Goal: Obtain resource: Obtain resource

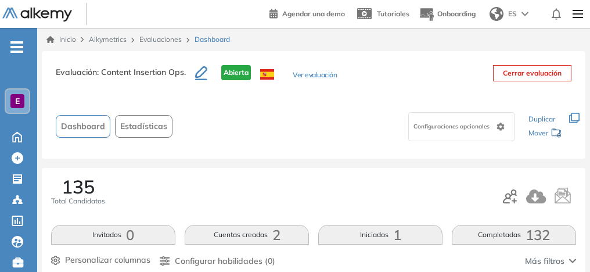
click at [20, 107] on div "E" at bounding box center [17, 101] width 14 height 14
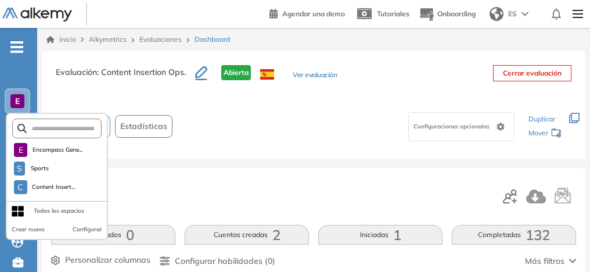
click at [19, 91] on div "E" at bounding box center [17, 100] width 23 height 23
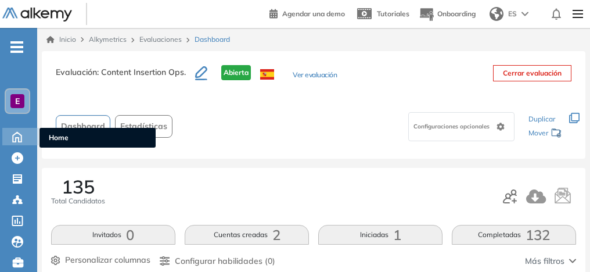
click at [19, 135] on icon at bounding box center [17, 136] width 20 height 14
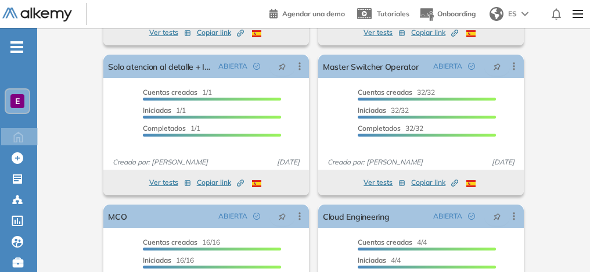
scroll to position [368, 0]
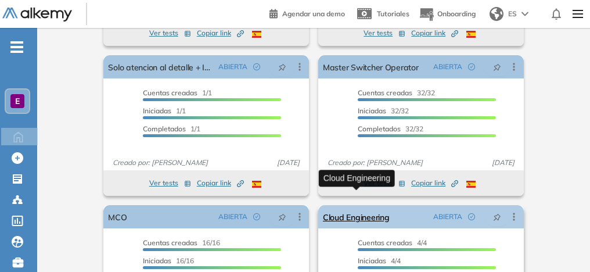
click at [349, 205] on link "Cloud Engineering" at bounding box center [356, 216] width 66 height 23
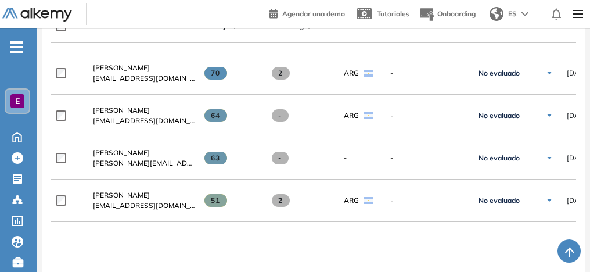
scroll to position [332, 0]
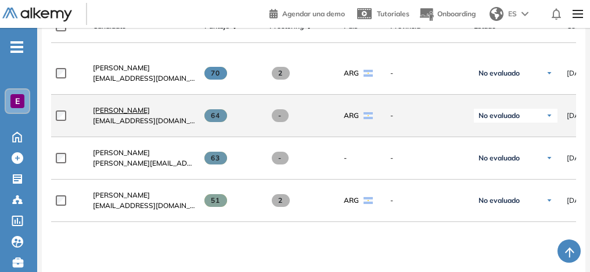
click at [129, 114] on span "[PERSON_NAME]" at bounding box center [121, 110] width 57 height 9
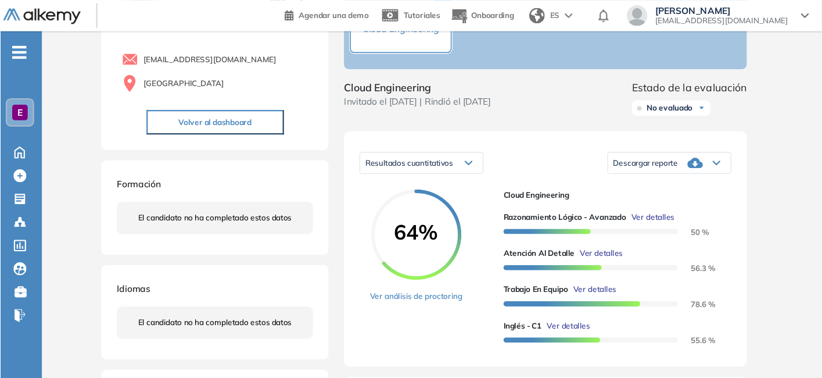
scroll to position [90, 0]
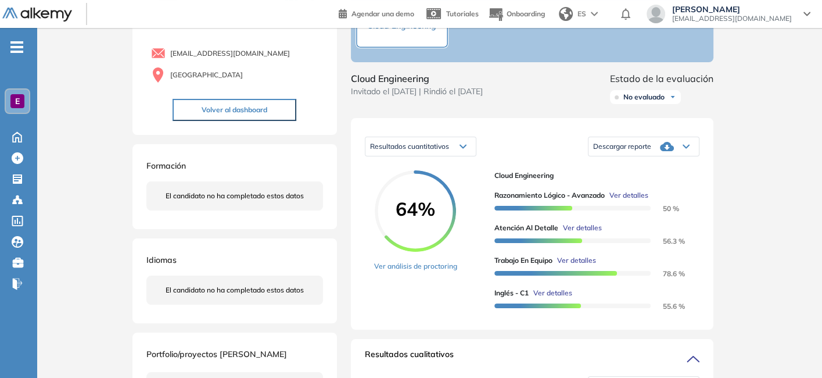
drag, startPoint x: 554, startPoint y: 3, endPoint x: 338, endPoint y: 308, distance: 373.4
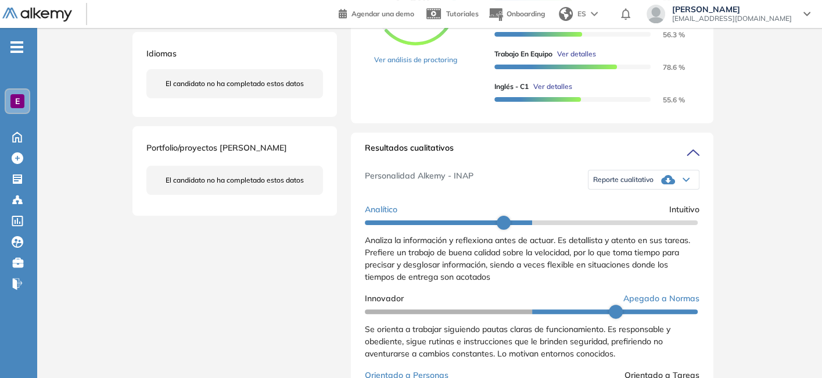
scroll to position [294, 0]
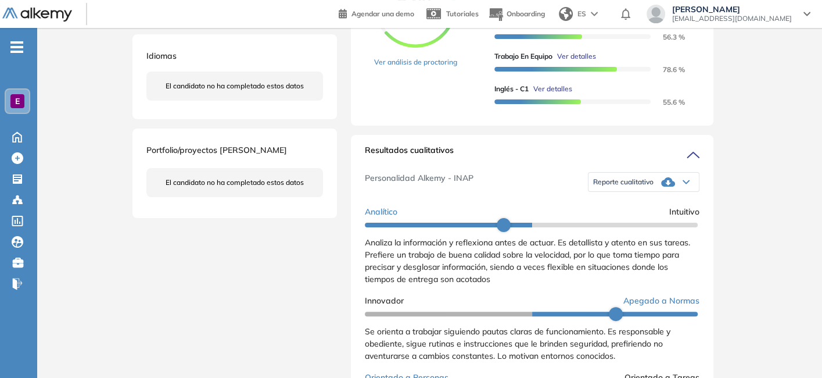
click at [590, 187] on span "Reporte cualitativo" at bounding box center [623, 181] width 60 height 9
click at [539, 192] on div "Personalidad Alkemy - INAP Reporte cualitativo Reporte con Afinidad AI Reporte …" at bounding box center [532, 182] width 335 height 38
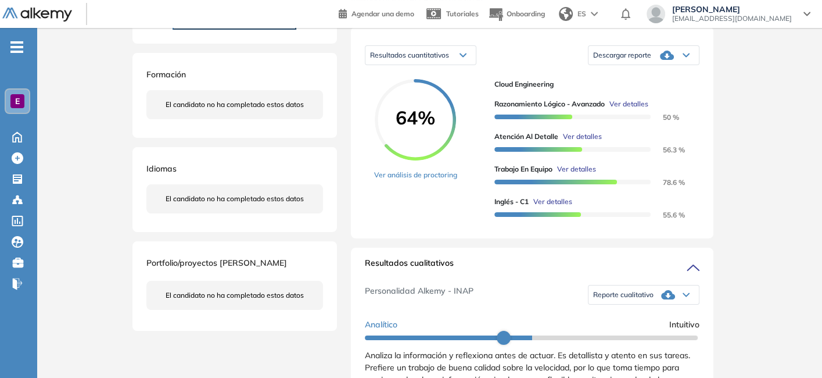
scroll to position [241, 0]
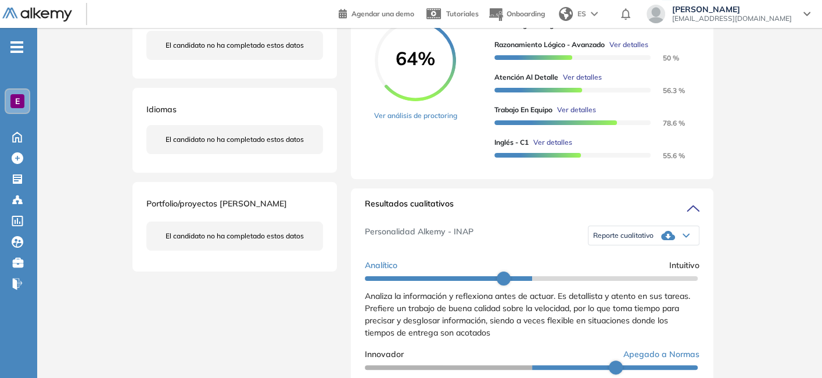
click at [590, 240] on span "Reporte cualitativo" at bounding box center [623, 235] width 60 height 9
click at [590, 257] on li "Reporte con Afinidad AI" at bounding box center [629, 252] width 71 height 12
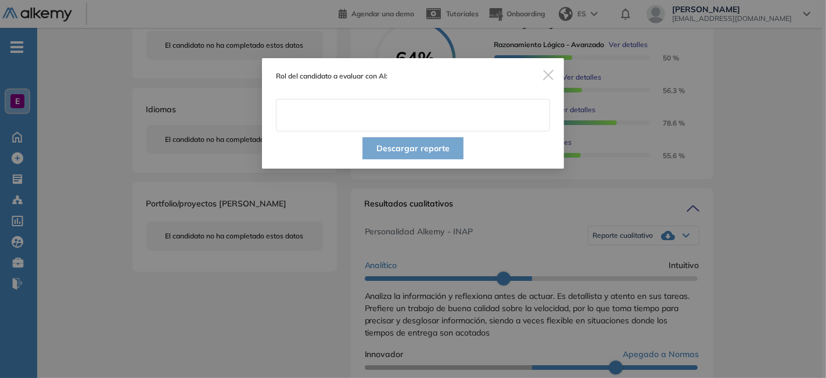
click at [387, 119] on input "text" at bounding box center [413, 115] width 274 height 33
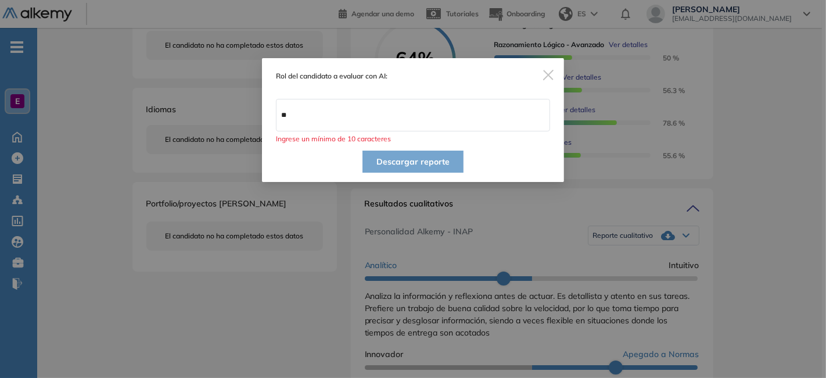
type input "*"
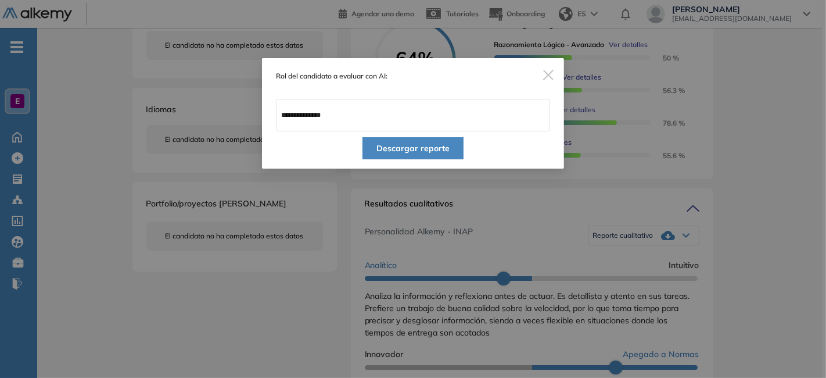
type input "**********"
click at [400, 149] on button "Descargar reporte" at bounding box center [413, 148] width 101 height 22
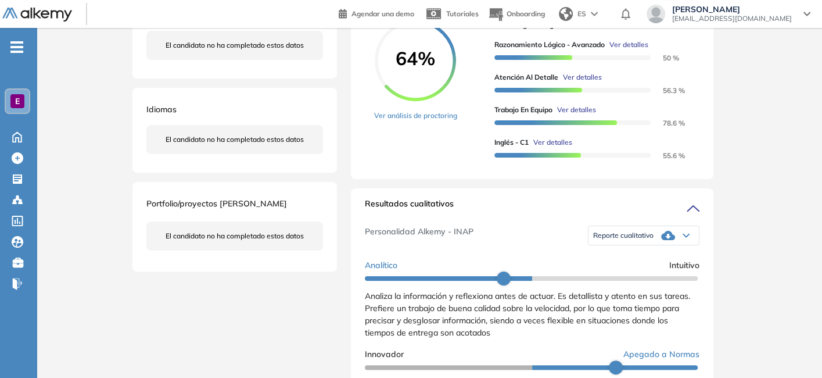
click at [590, 247] on div "Reporte cualitativo" at bounding box center [644, 235] width 110 height 23
click at [590, 257] on li "Reporte con Afinidad AI" at bounding box center [629, 252] width 71 height 12
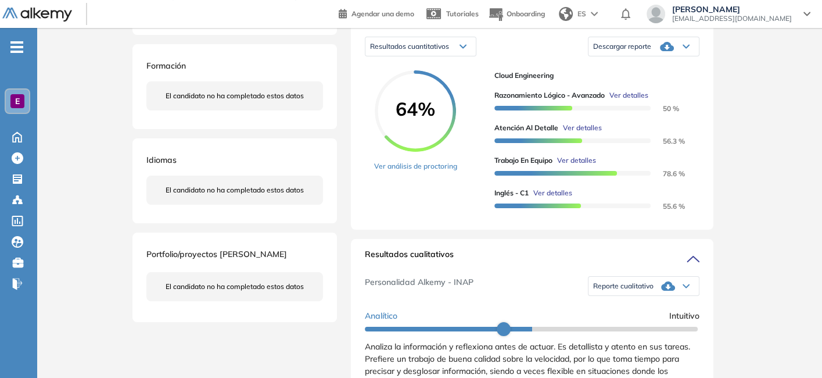
scroll to position [0, 0]
